Goal: Find specific page/section: Find specific page/section

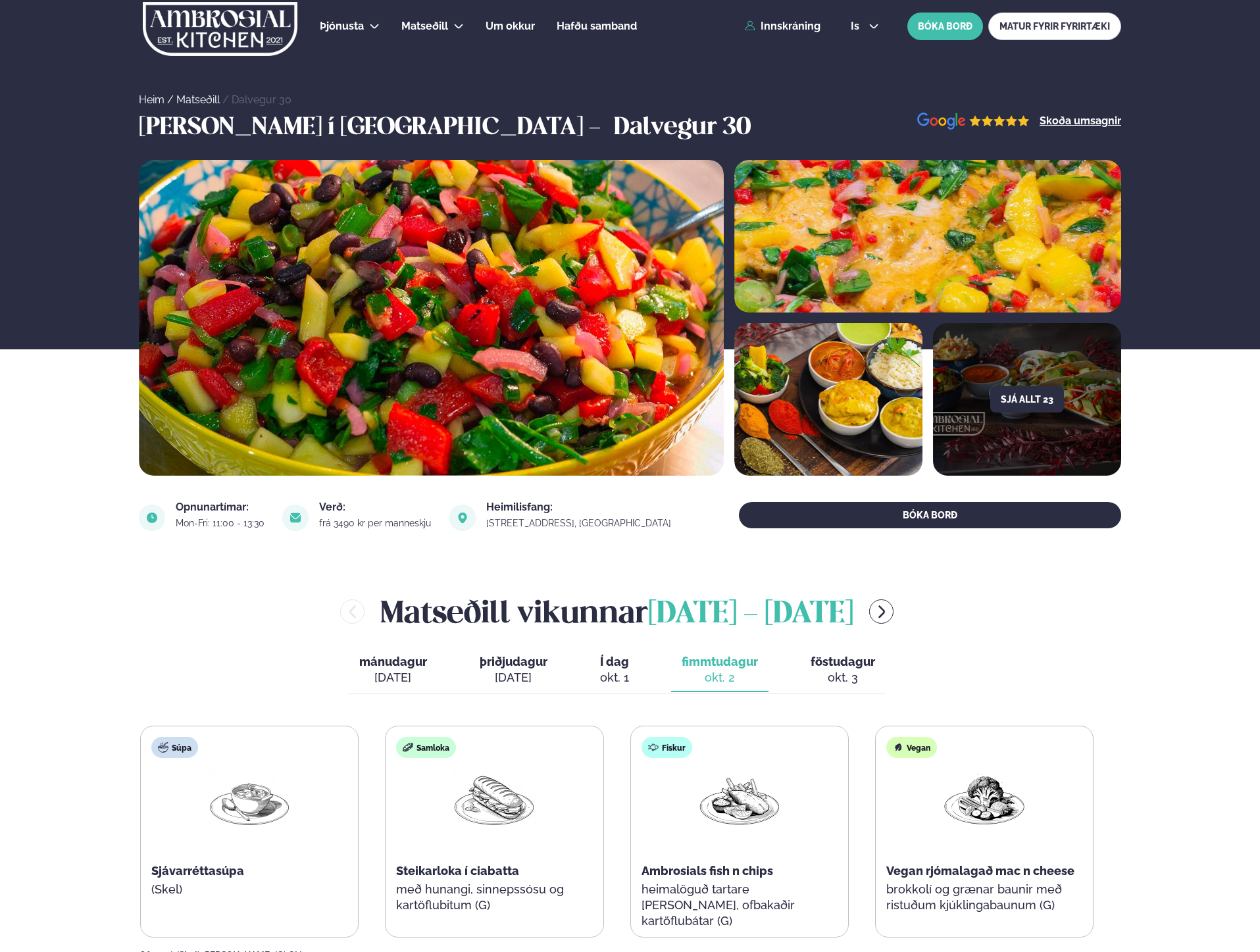
scroll to position [237, 0]
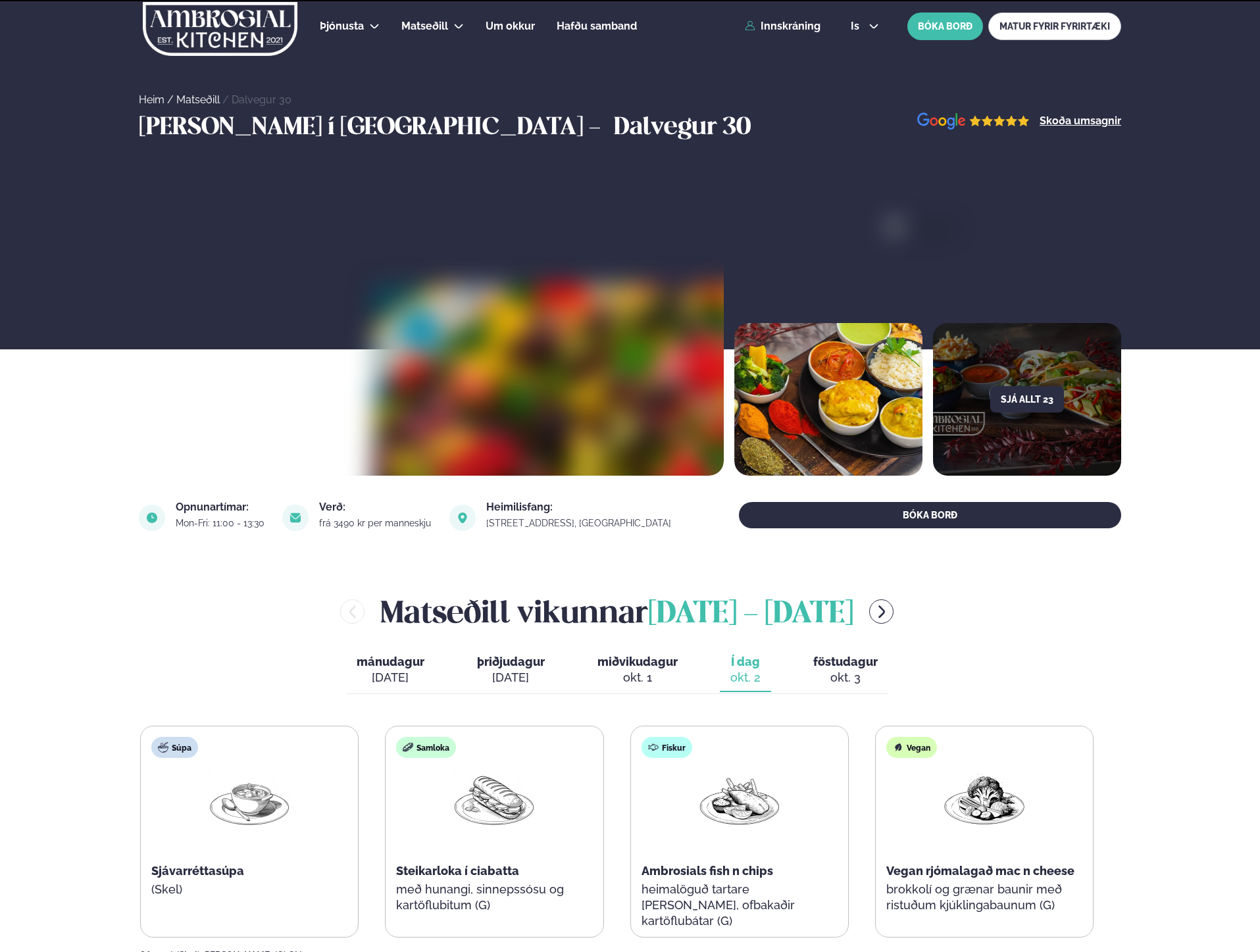
scroll to position [237, 0]
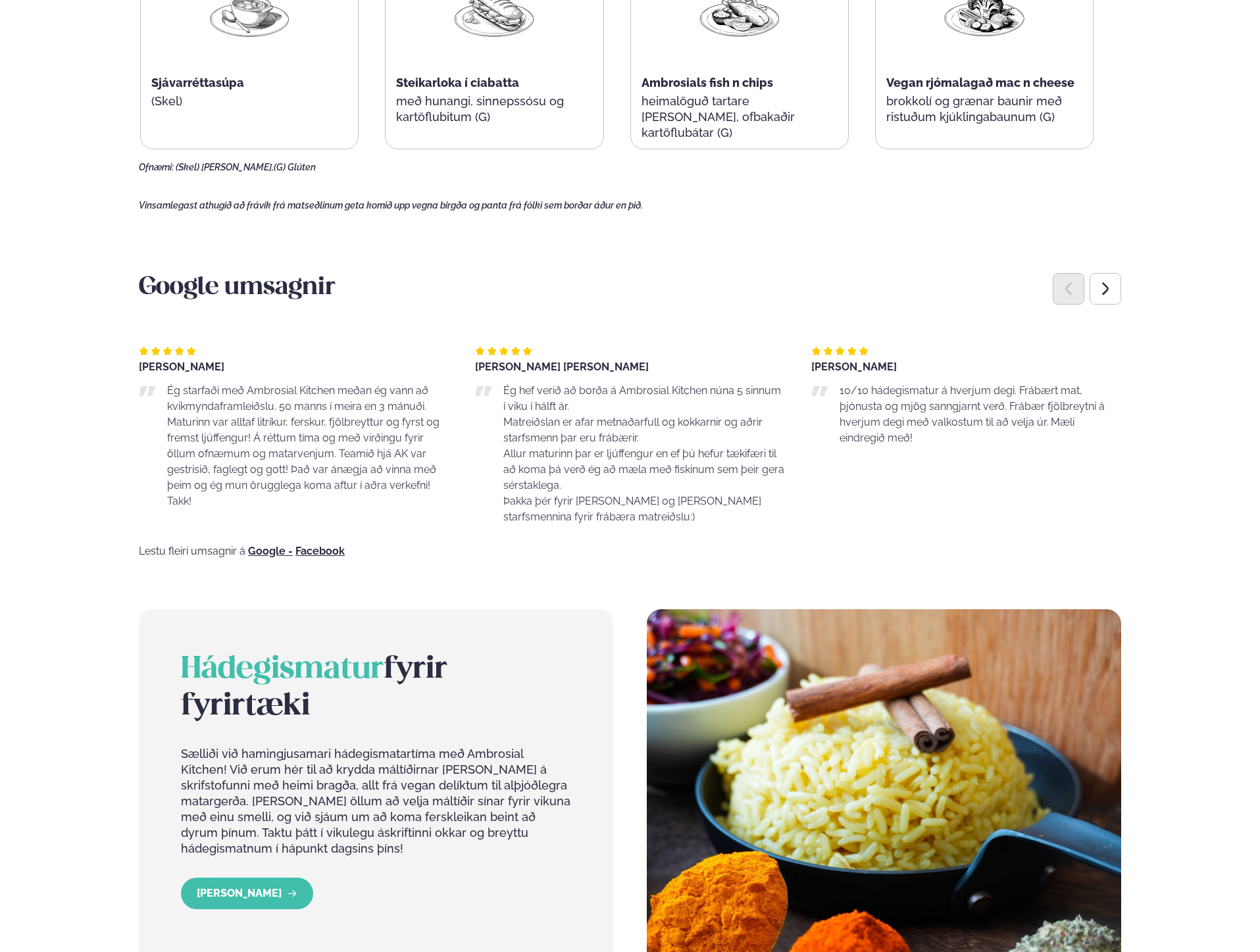
scroll to position [784, 0]
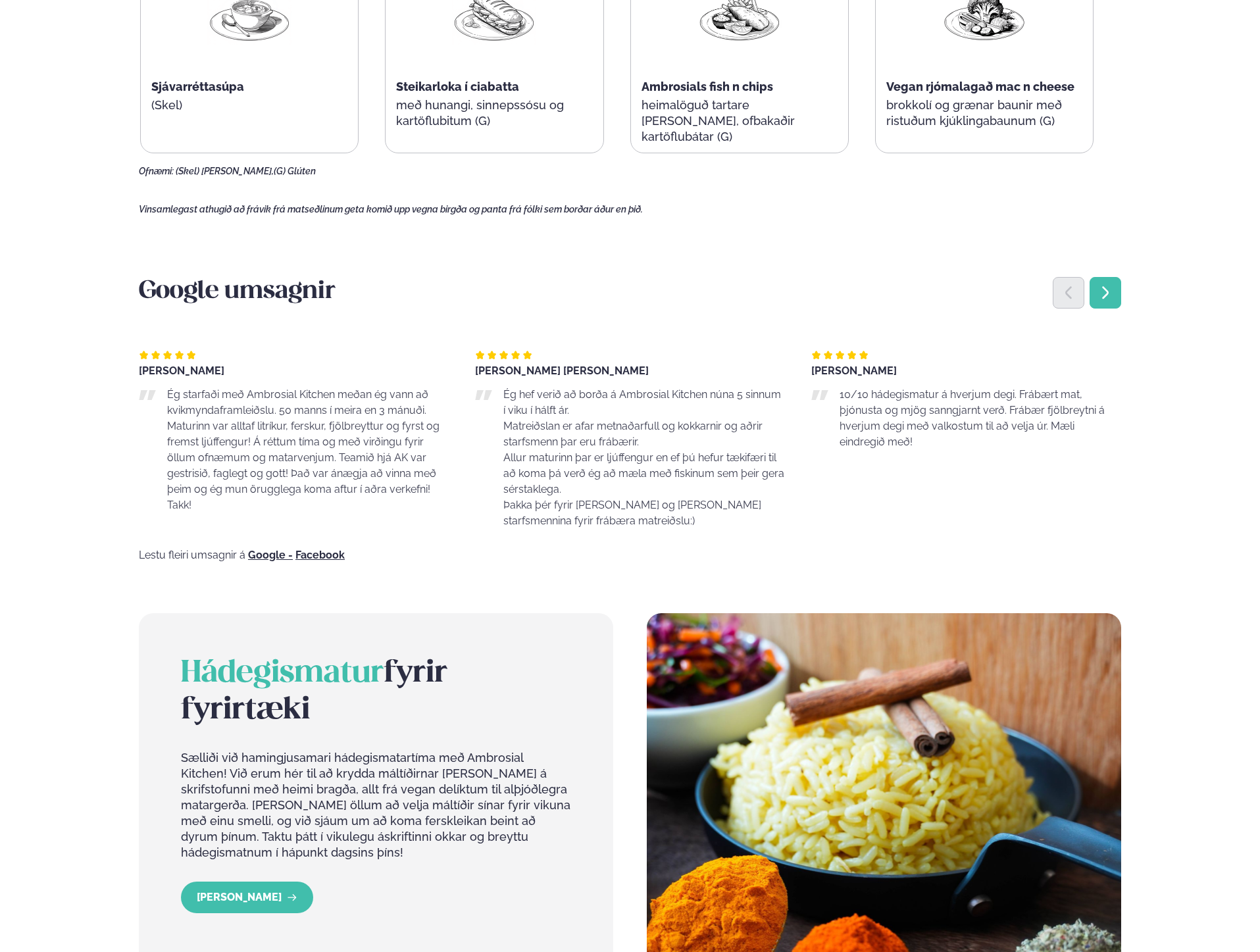
click at [1105, 288] on icon "Next slide" at bounding box center [1106, 292] width 7 height 13
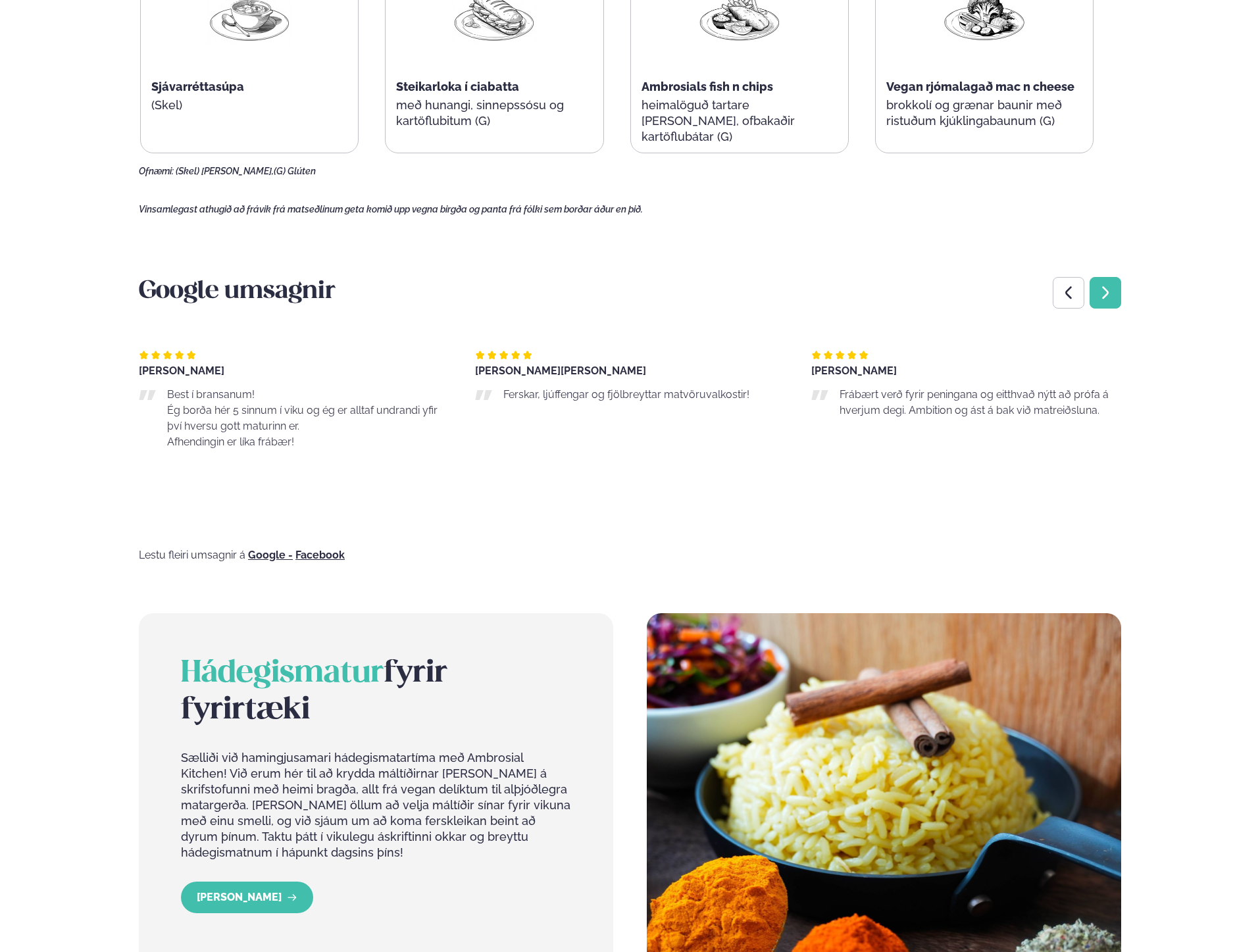
click at [1116, 294] on div "Next slide" at bounding box center [1105, 292] width 31 height 31
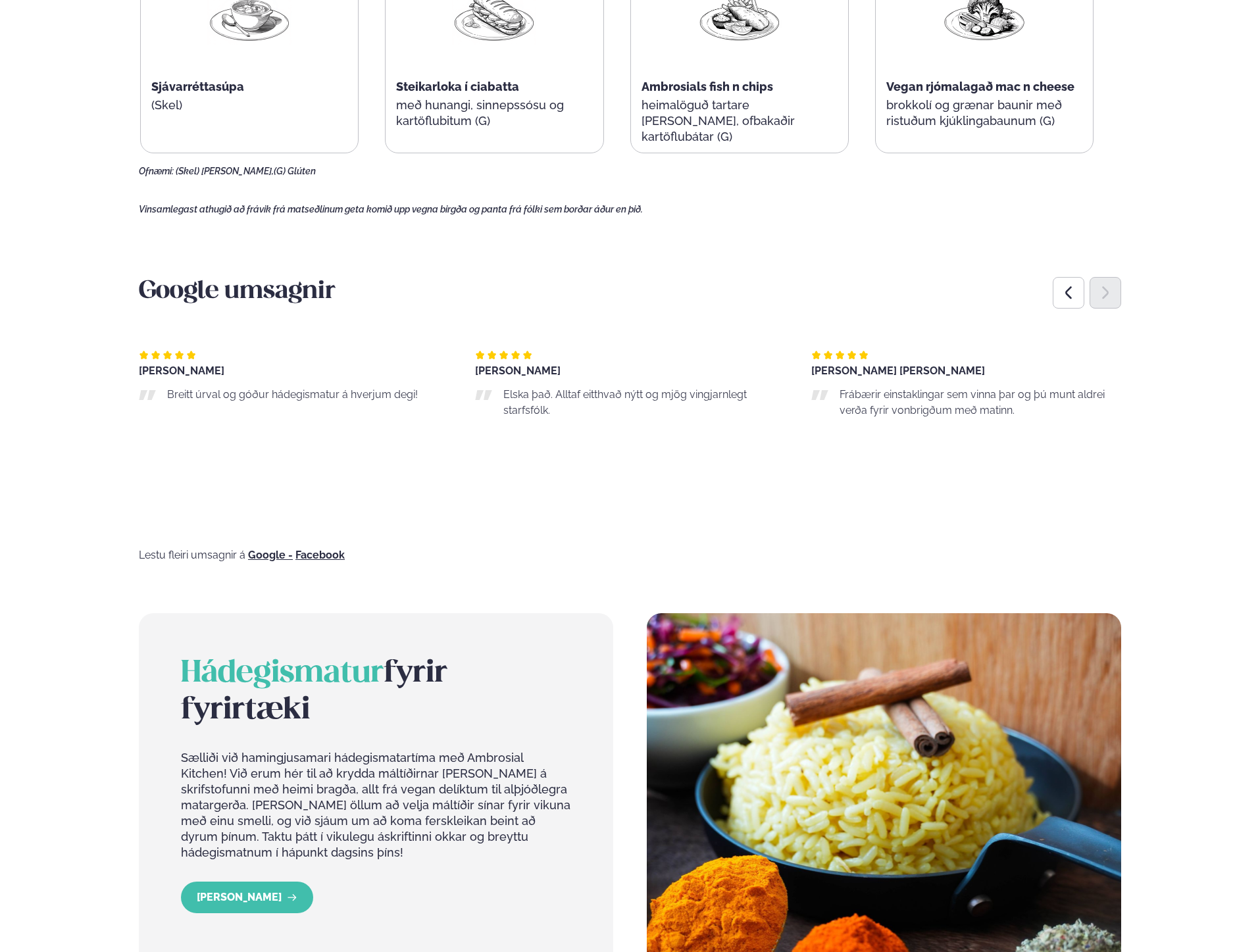
click at [1098, 294] on icon "Next slide" at bounding box center [1105, 293] width 16 height 16
click at [1056, 289] on div "Previous slide" at bounding box center [1068, 292] width 31 height 31
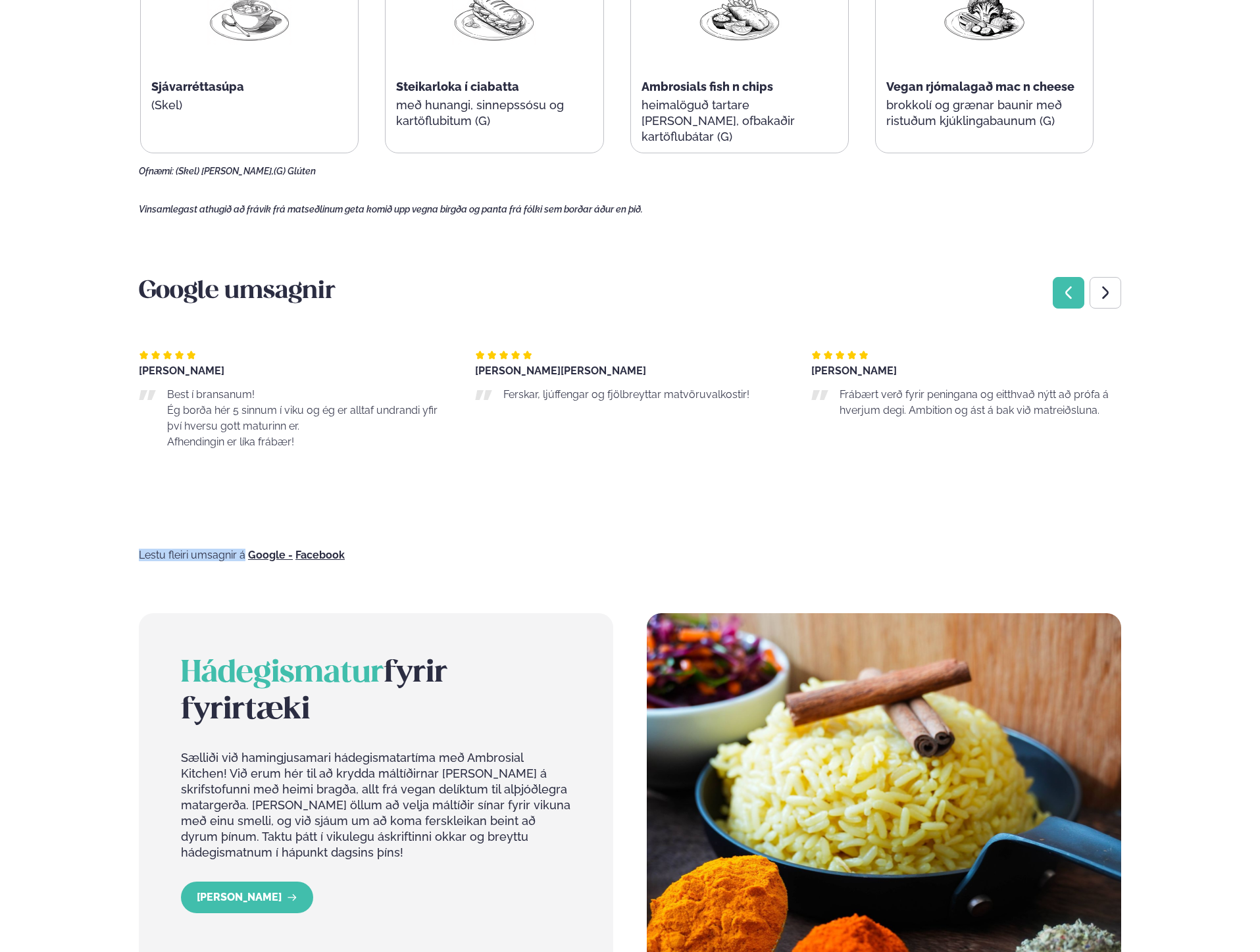
click at [1056, 289] on div "Previous slide" at bounding box center [1068, 292] width 31 height 31
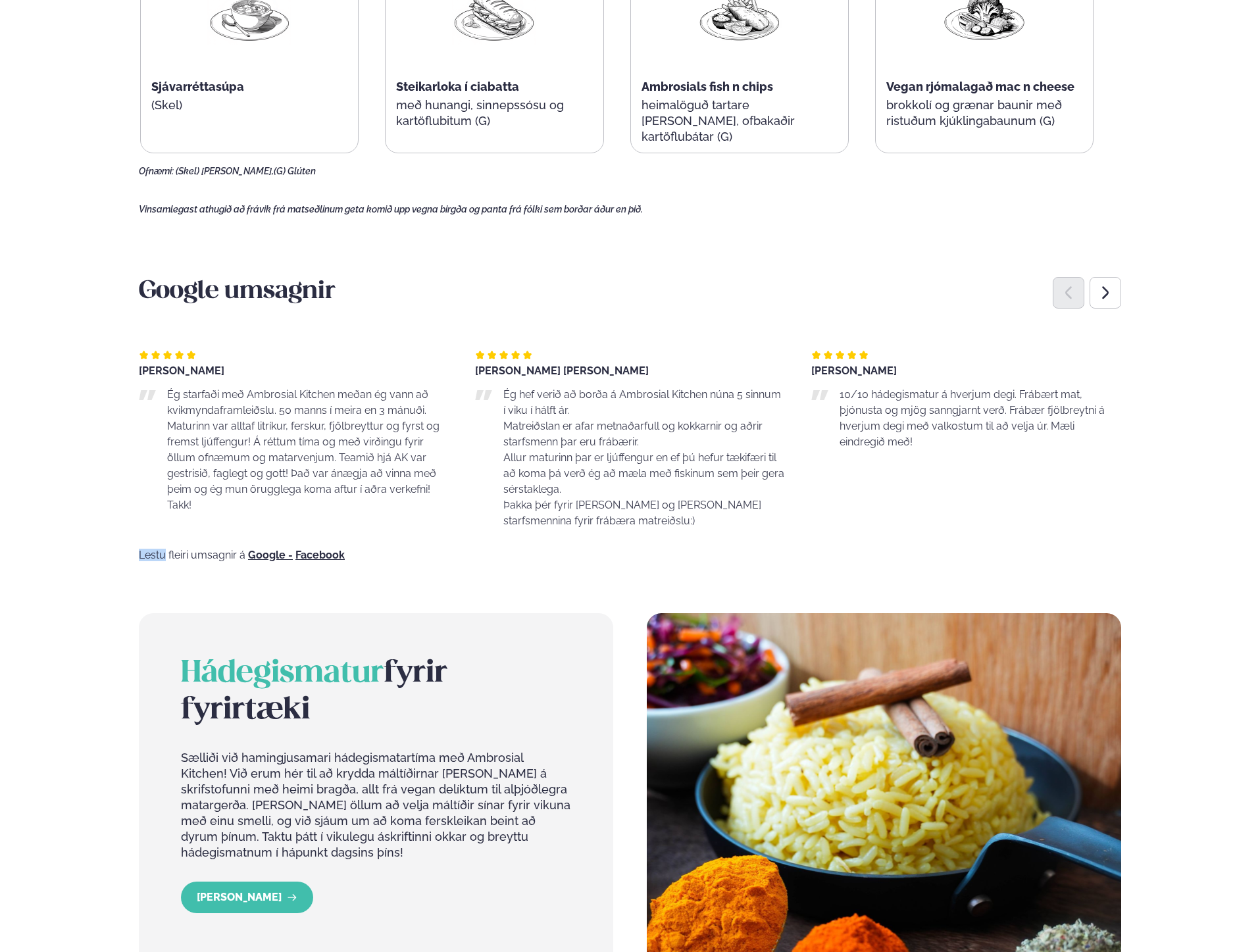
click at [1056, 289] on div "Previous slide" at bounding box center [1068, 292] width 31 height 31
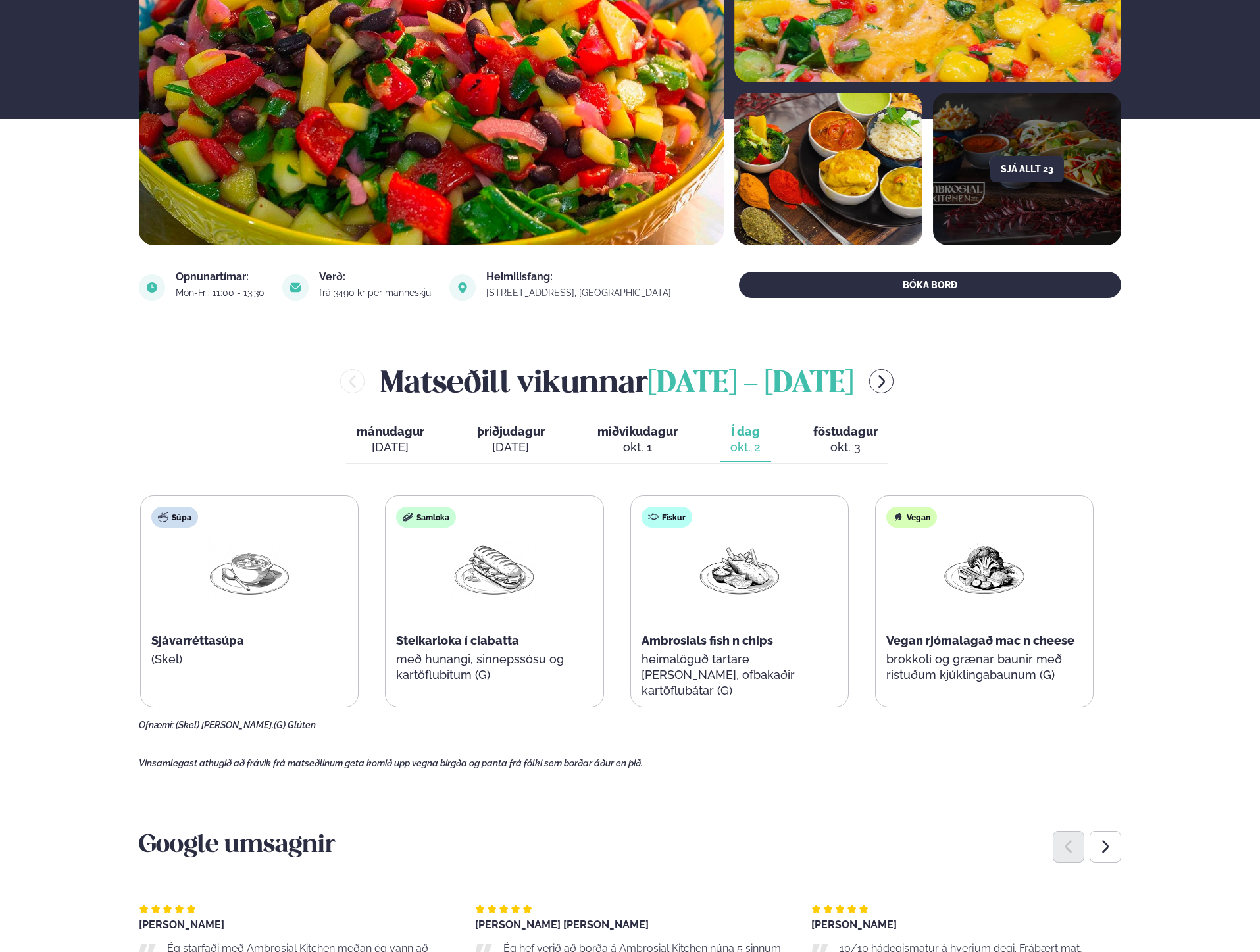
scroll to position [210, 0]
